Goal: Navigation & Orientation: Find specific page/section

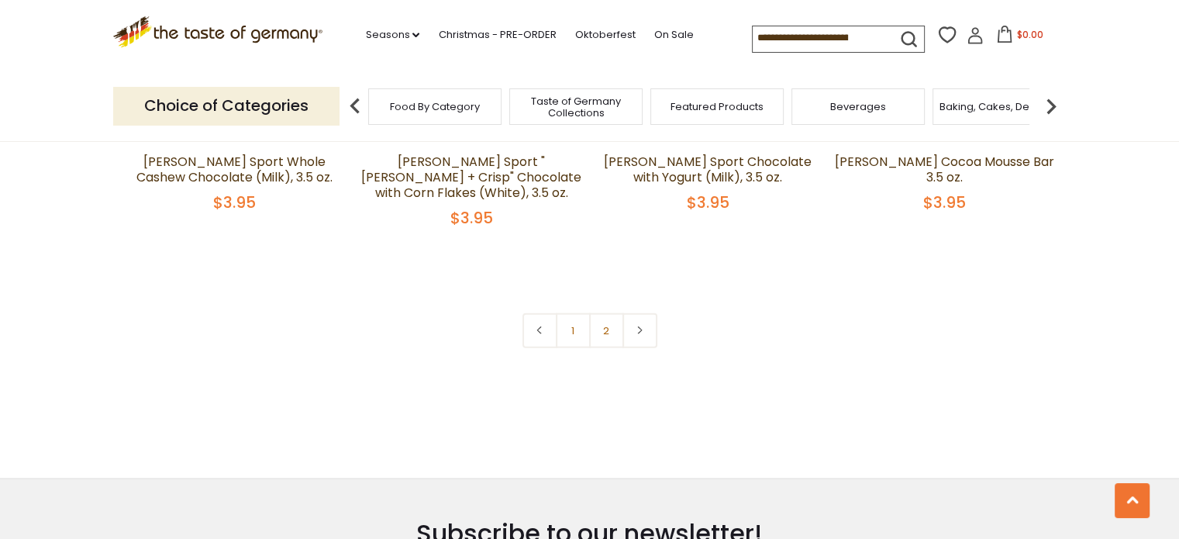
scroll to position [3376, 0]
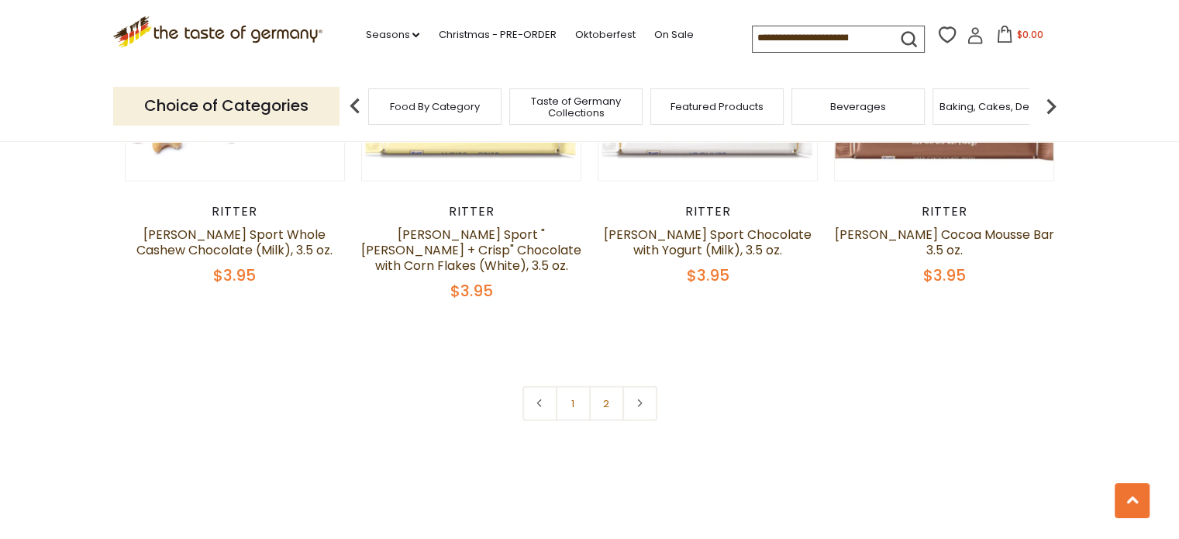
click at [1048, 104] on img at bounding box center [1051, 106] width 31 height 31
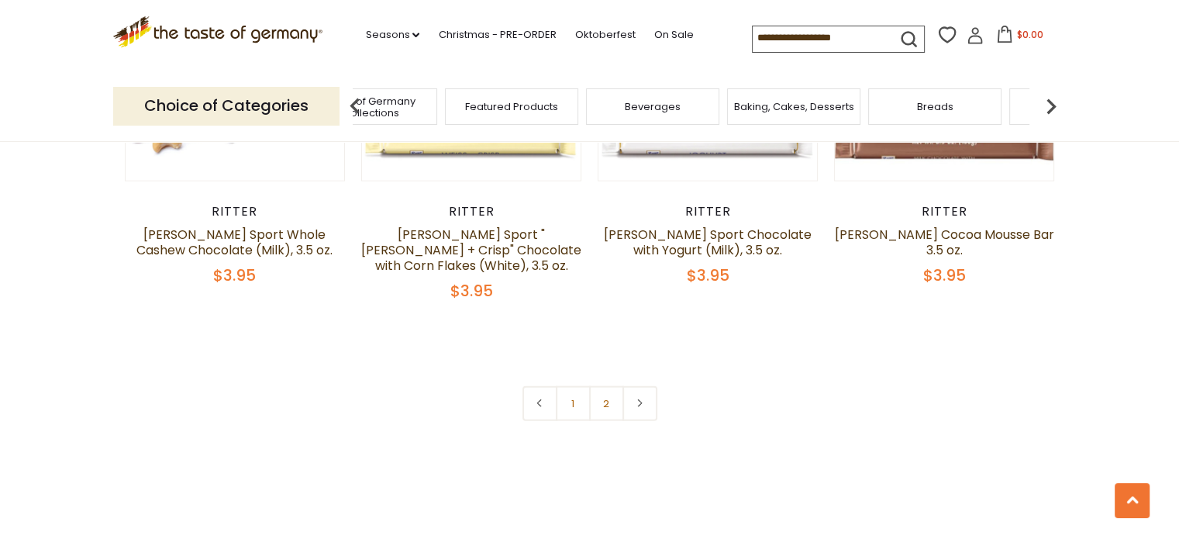
click at [1048, 104] on img at bounding box center [1051, 106] width 31 height 31
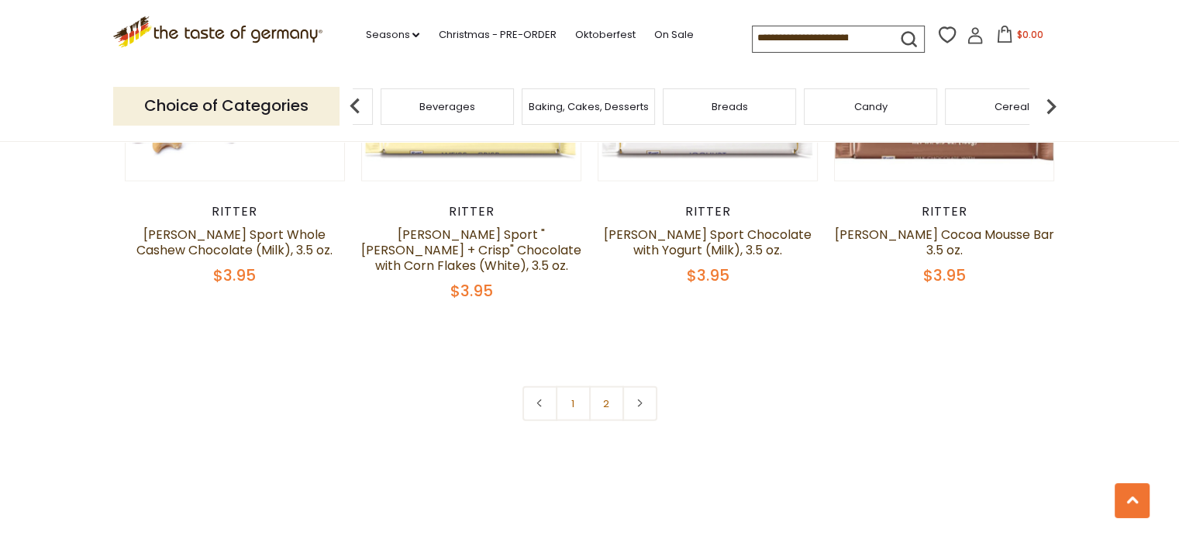
click at [1048, 104] on img at bounding box center [1051, 106] width 31 height 31
click at [589, 110] on span "Chocolate & Marzipan" at bounding box center [613, 107] width 113 height 12
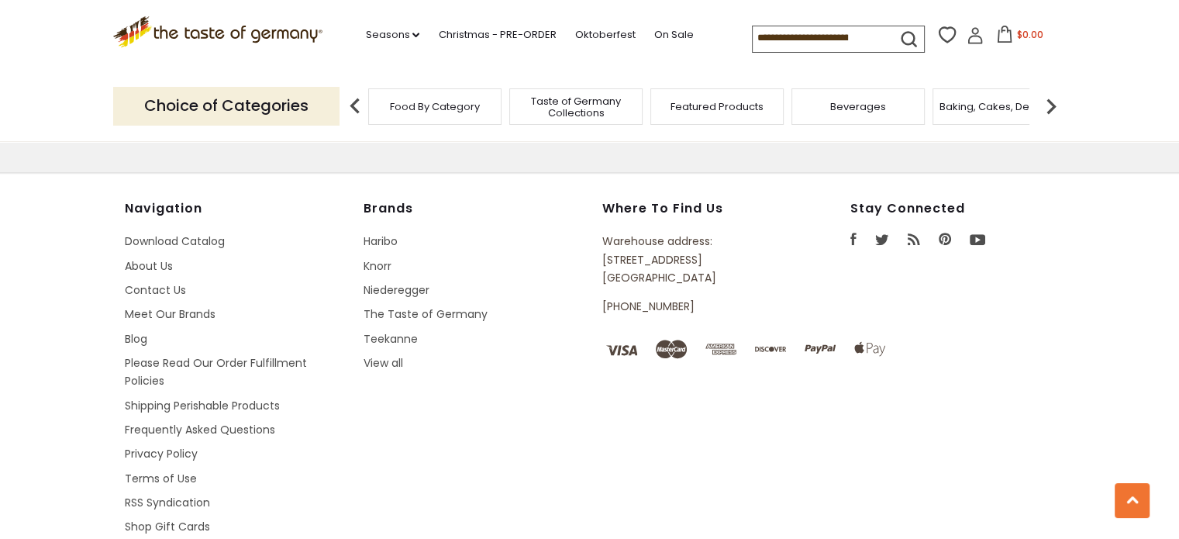
scroll to position [775, 0]
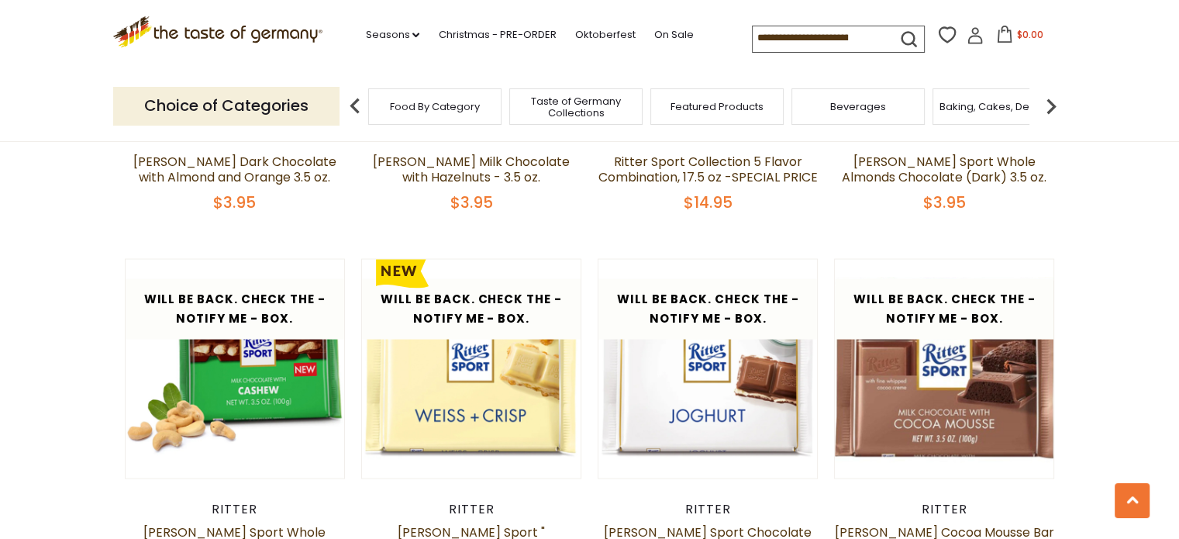
scroll to position [3178, 0]
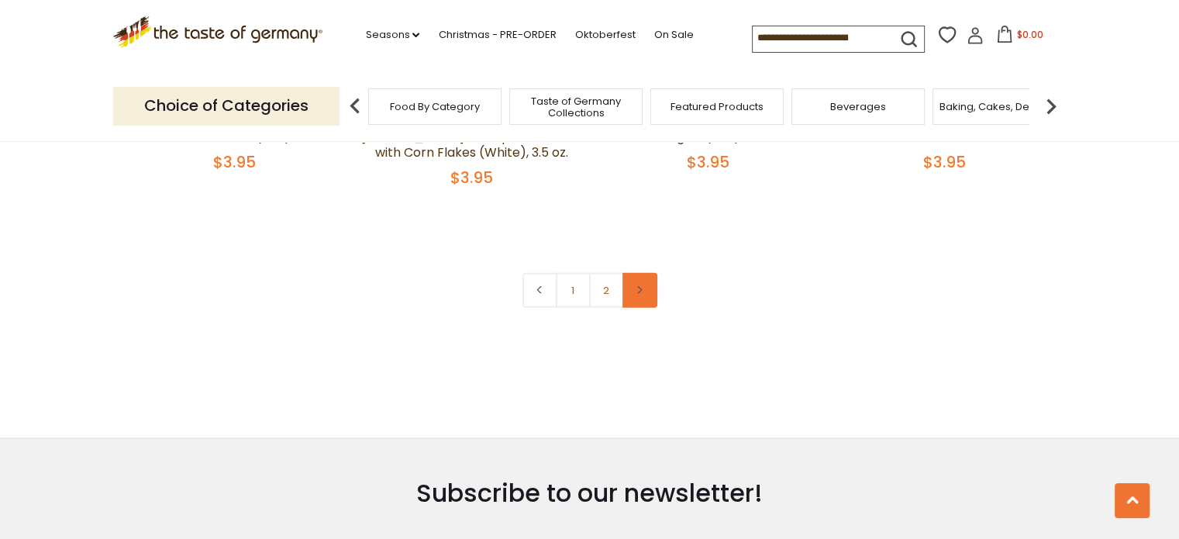
click at [639, 273] on link at bounding box center [639, 290] width 35 height 35
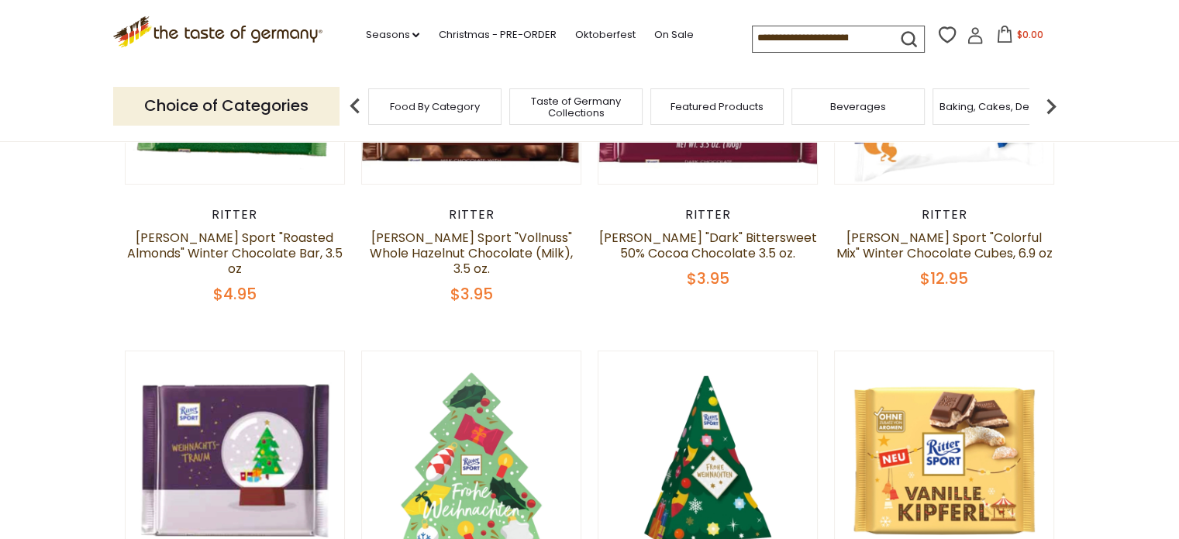
scroll to position [434, 0]
